Goal: Information Seeking & Learning: Check status

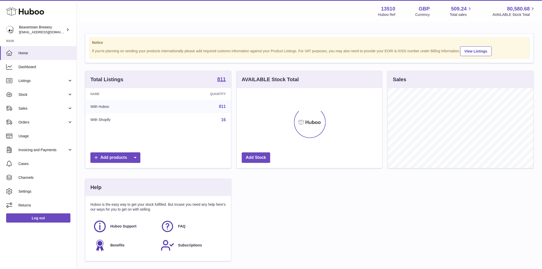
scroll to position [80, 145]
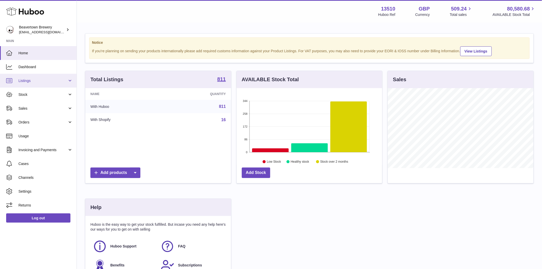
click at [25, 79] on span "Listings" at bounding box center [42, 80] width 49 height 5
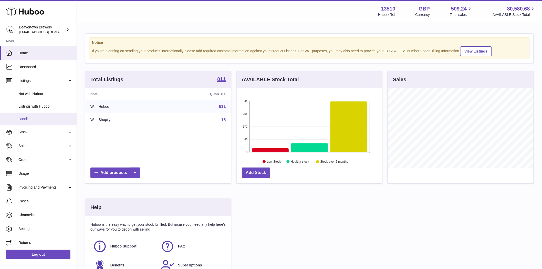
click at [31, 121] on span "Bundles" at bounding box center [45, 118] width 54 height 5
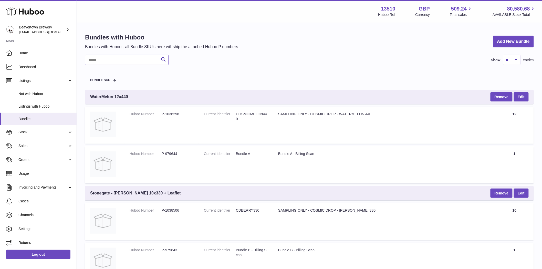
click at [102, 60] on input "text" at bounding box center [126, 60] width 83 height 10
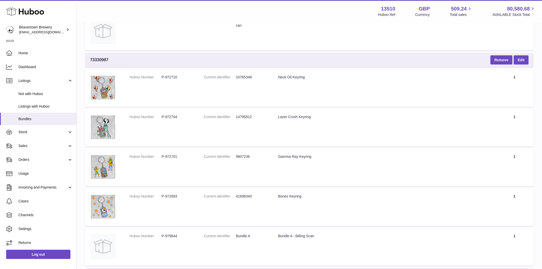
scroll to position [341, 0]
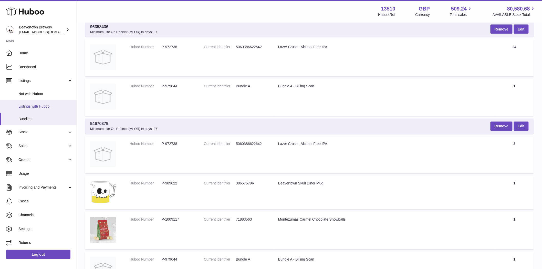
type input "*****"
click at [45, 108] on span "Listings with Huboo" at bounding box center [45, 106] width 54 height 5
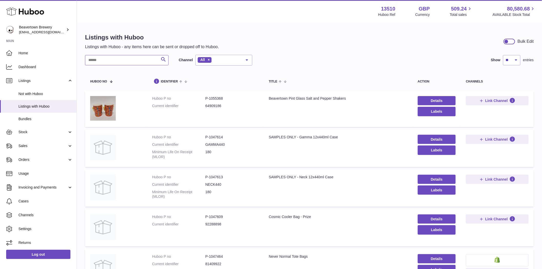
click at [111, 58] on input "text" at bounding box center [126, 60] width 83 height 10
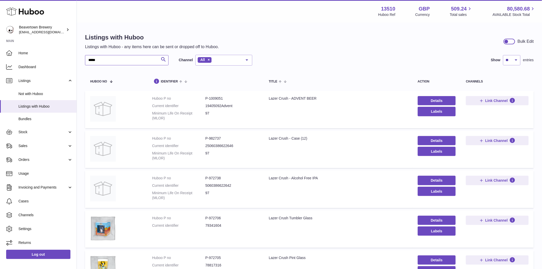
type input "*****"
drag, startPoint x: 223, startPoint y: 138, endPoint x: 208, endPoint y: 138, distance: 15.4
click at [208, 138] on dd "P-982737" at bounding box center [231, 138] width 53 height 5
click at [26, 148] on link "Sales" at bounding box center [38, 146] width 77 height 14
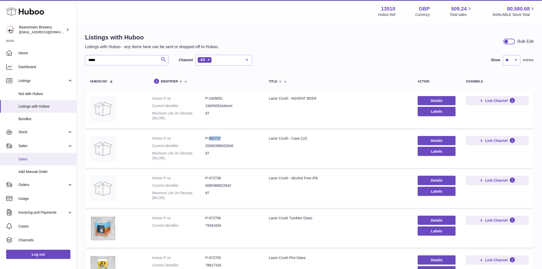
click at [34, 161] on span "Sales" at bounding box center [45, 159] width 54 height 5
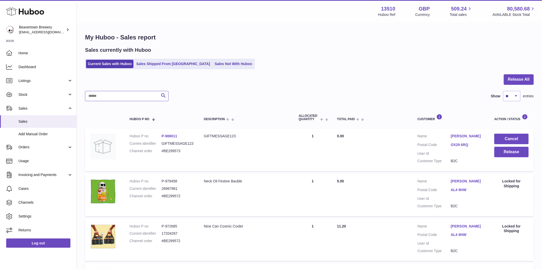
click at [122, 99] on input "text" at bounding box center [126, 96] width 83 height 10
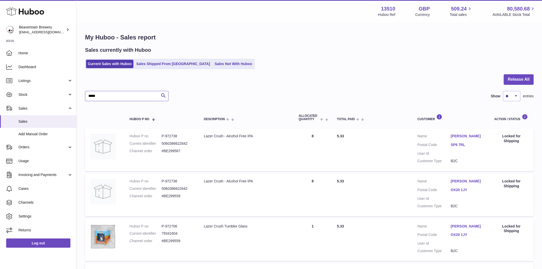
type input "*****"
click at [31, 82] on span "Listings" at bounding box center [42, 80] width 49 height 5
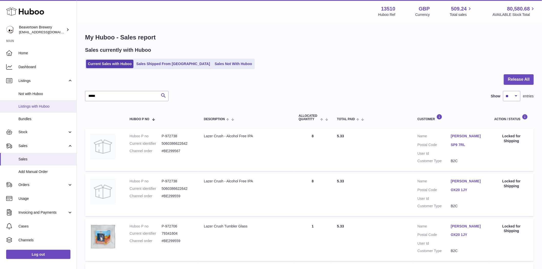
click at [39, 105] on span "Listings with Huboo" at bounding box center [45, 106] width 54 height 5
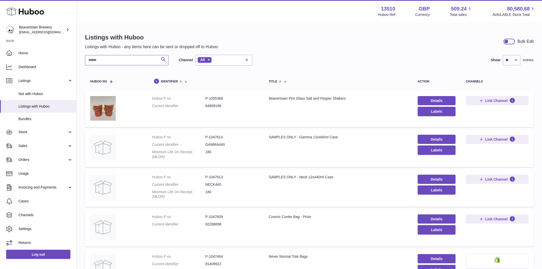
click at [102, 61] on input "text" at bounding box center [126, 60] width 83 height 10
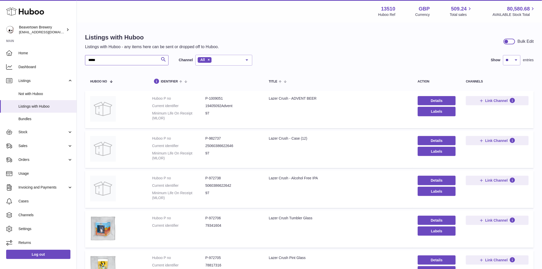
type input "*****"
click at [20, 142] on link "Sales" at bounding box center [38, 146] width 77 height 14
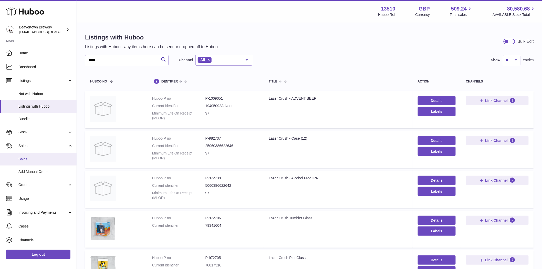
click at [21, 161] on span "Sales" at bounding box center [45, 159] width 54 height 5
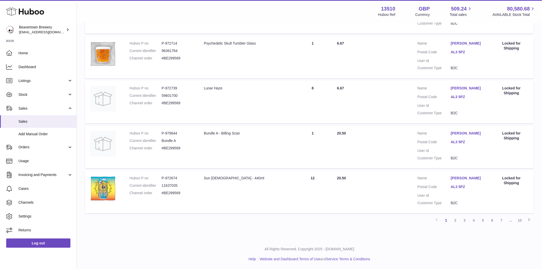
scroll to position [362, 0]
click at [456, 222] on link "2" at bounding box center [455, 220] width 9 height 9
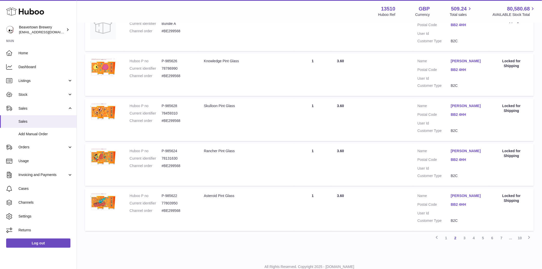
scroll to position [362, 0]
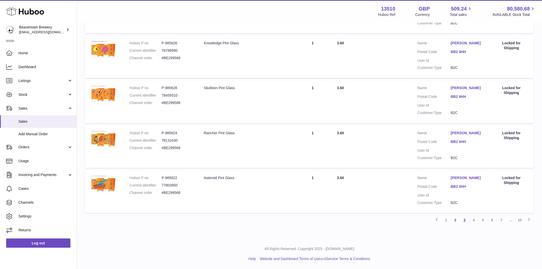
click at [467, 221] on link "3" at bounding box center [464, 220] width 9 height 9
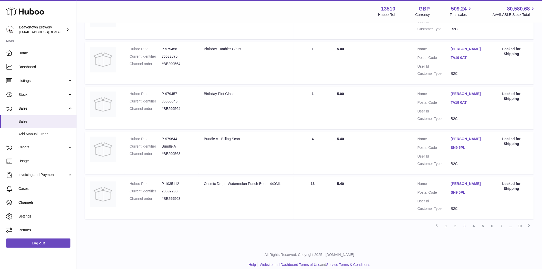
scroll to position [362, 0]
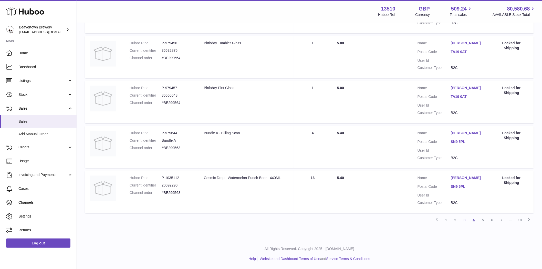
click at [474, 222] on link "4" at bounding box center [473, 220] width 9 height 9
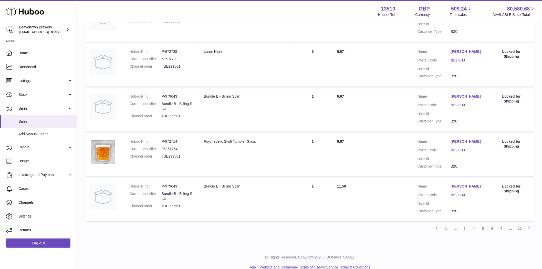
scroll to position [362, 0]
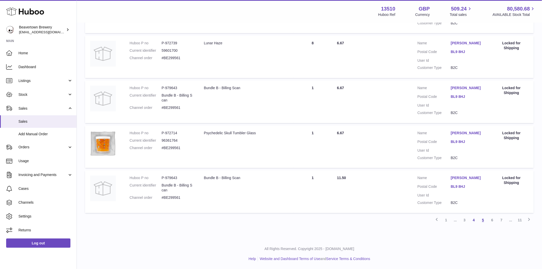
click at [483, 221] on link "5" at bounding box center [482, 220] width 9 height 9
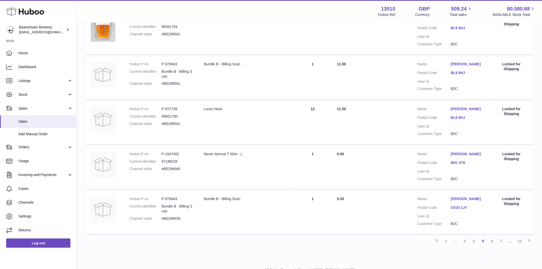
scroll to position [364, 0]
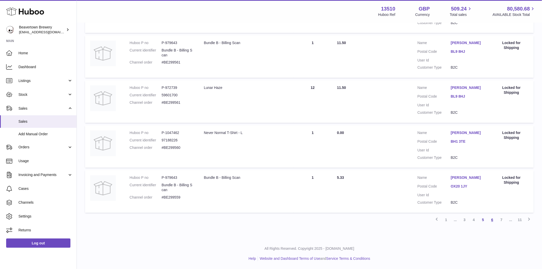
click at [489, 224] on link "6" at bounding box center [491, 219] width 9 height 9
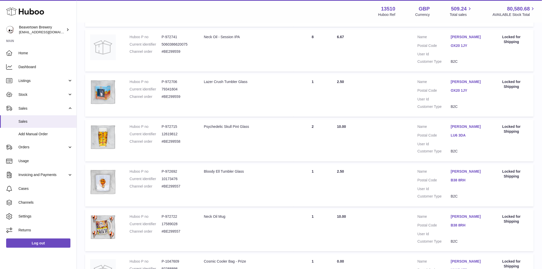
scroll to position [362, 0]
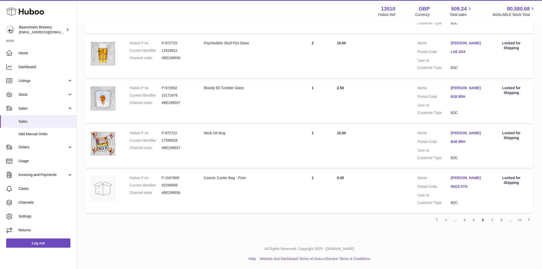
click at [494, 220] on link "7" at bounding box center [491, 220] width 9 height 9
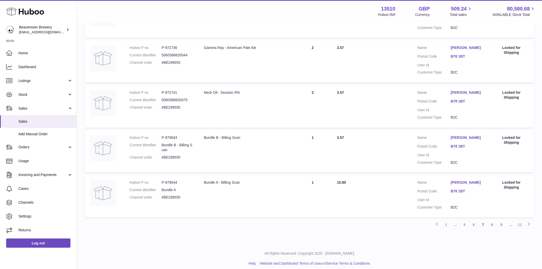
scroll to position [362, 0]
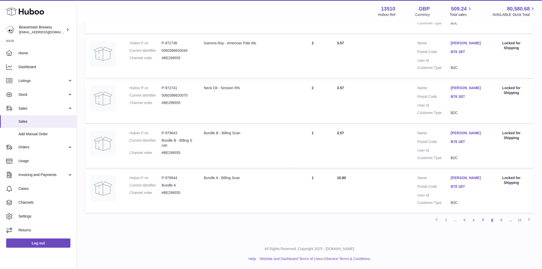
click at [491, 219] on link "8" at bounding box center [491, 220] width 9 height 9
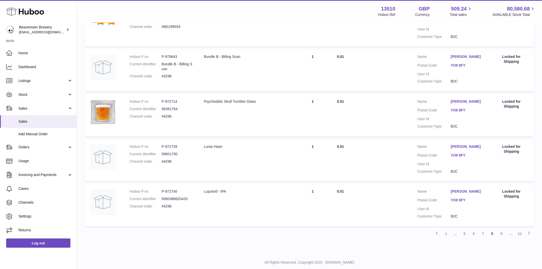
scroll to position [362, 0]
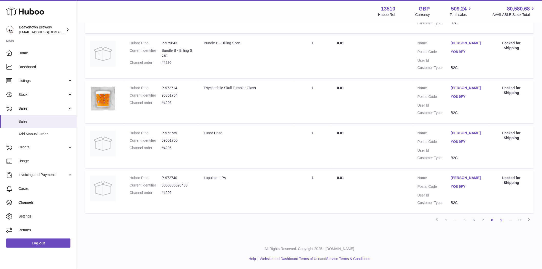
click at [501, 219] on link "9" at bounding box center [501, 220] width 9 height 9
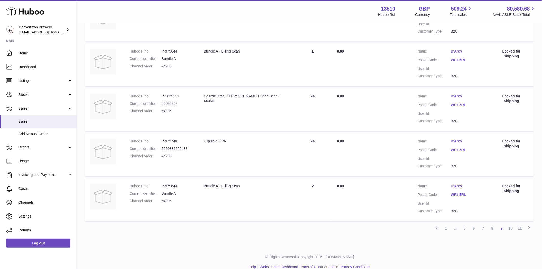
scroll to position [362, 0]
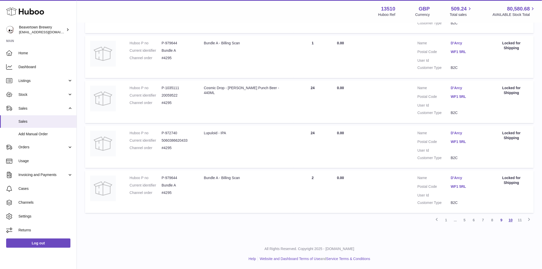
click at [510, 219] on link "10" at bounding box center [510, 220] width 9 height 9
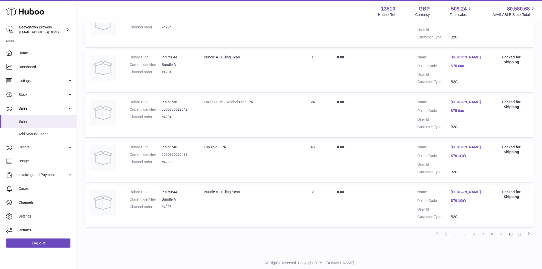
scroll to position [362, 0]
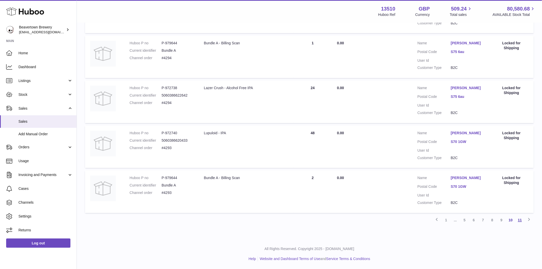
click at [519, 221] on link "11" at bounding box center [519, 220] width 9 height 9
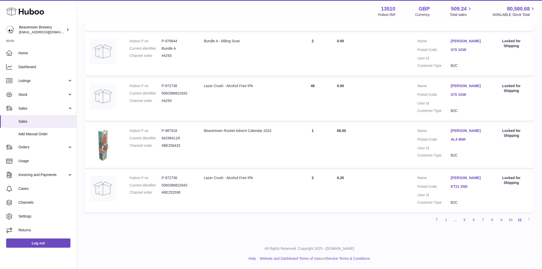
scroll to position [280, 0]
click at [446, 222] on link "1" at bounding box center [445, 219] width 9 height 9
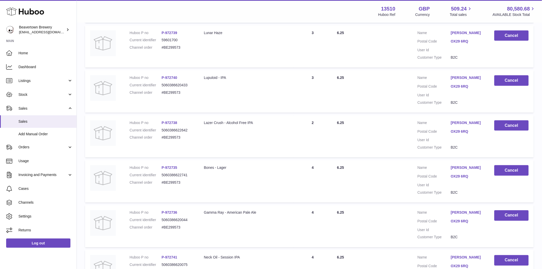
scroll to position [362, 0]
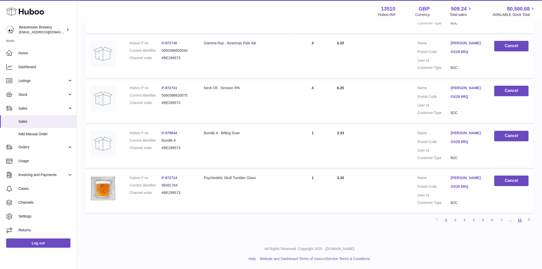
click at [520, 222] on link "11" at bounding box center [519, 220] width 9 height 9
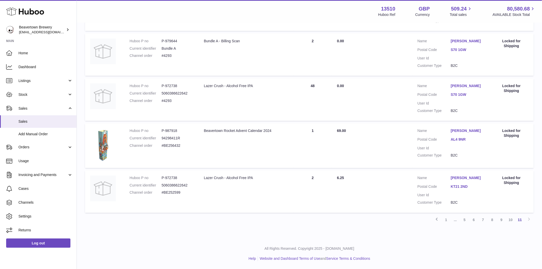
scroll to position [280, 0]
